Goal: Find specific page/section: Find specific page/section

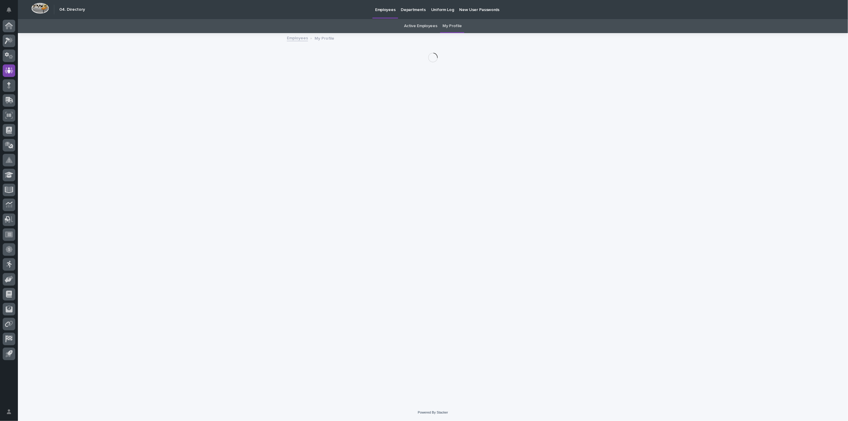
click at [413, 27] on link "Active Employees" at bounding box center [421, 26] width 33 height 14
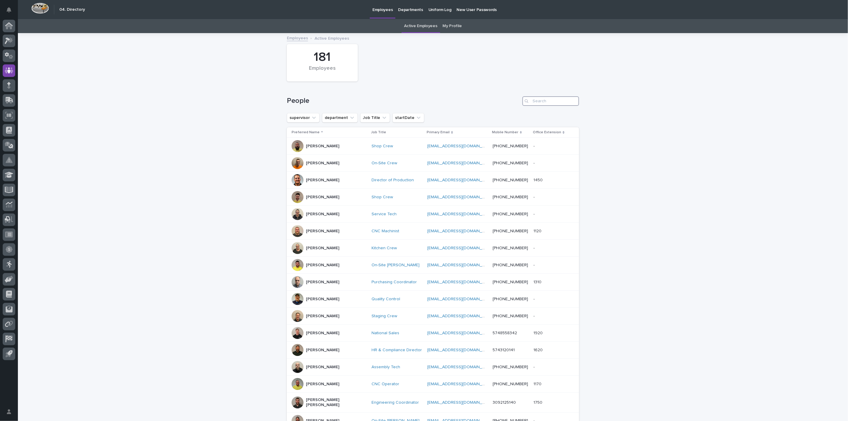
click at [537, 98] on input "Search" at bounding box center [551, 101] width 57 height 10
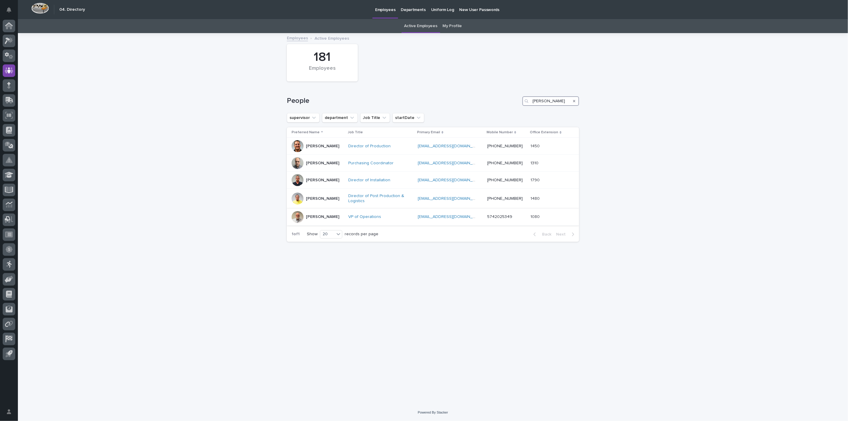
type input "[PERSON_NAME]"
click at [354, 216] on td "VP of Operations" at bounding box center [381, 217] width 70 height 17
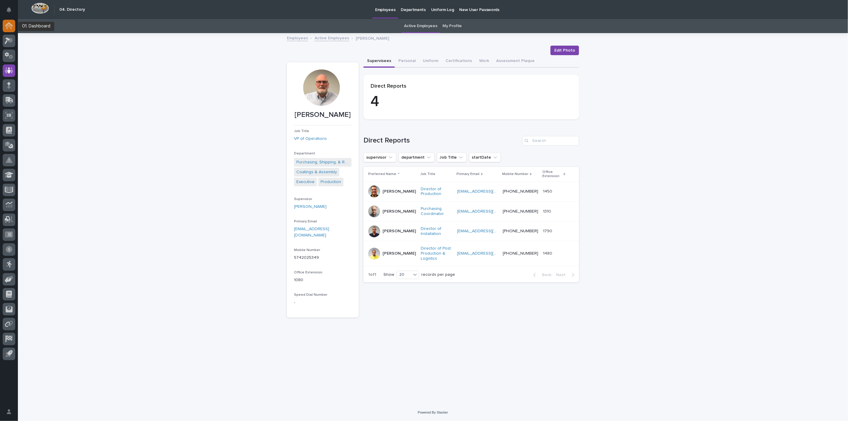
click at [8, 27] on icon at bounding box center [9, 26] width 6 height 6
